Goal: Navigation & Orientation: Find specific page/section

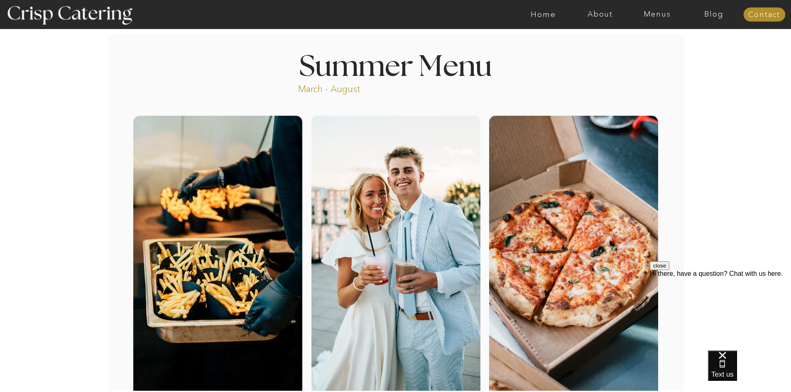
click at [664, 19] on div at bounding box center [428, 14] width 1316 height 29
click at [664, 15] on nav "Menus" at bounding box center [656, 14] width 57 height 8
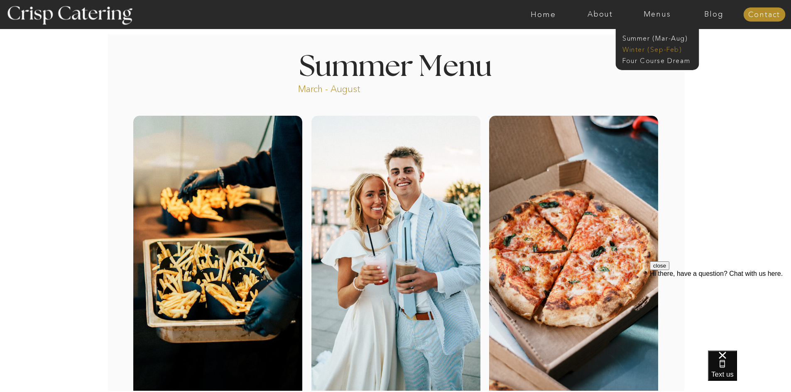
click at [652, 50] on nav "Winter (Sep-Feb)" at bounding box center [656, 49] width 68 height 8
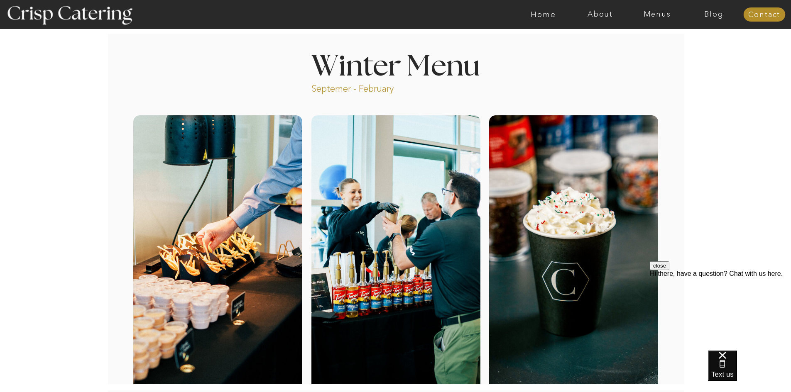
click at [654, 10] on nav "Menus" at bounding box center [656, 14] width 57 height 8
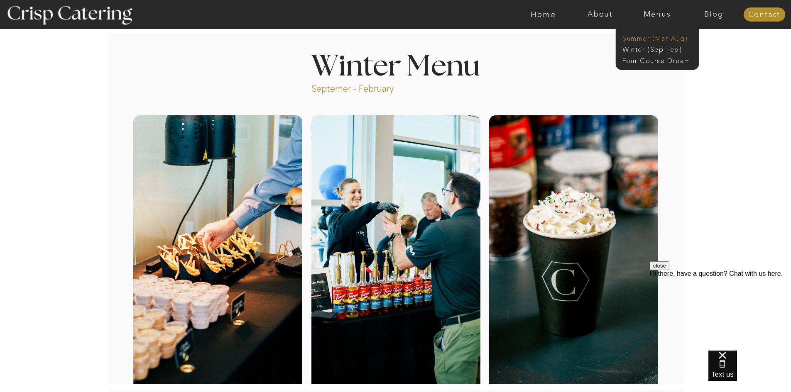
click at [652, 37] on nav "Summer (Mar-Aug)" at bounding box center [659, 38] width 74 height 8
